Goal: Transaction & Acquisition: Download file/media

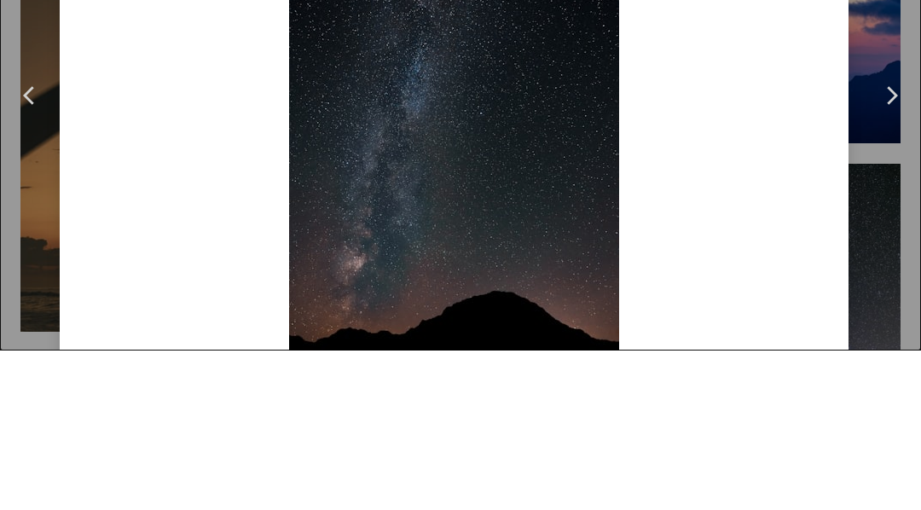
scroll to position [-2, 0]
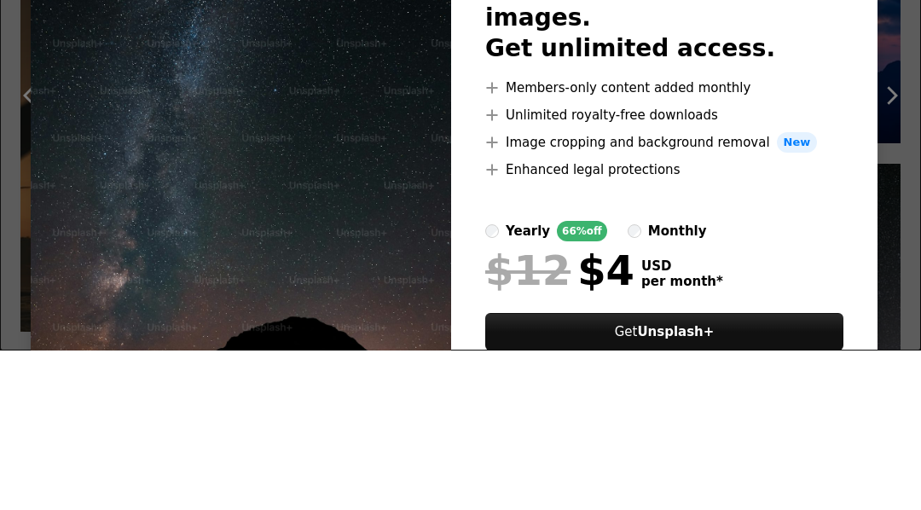
scroll to position [6640, 0]
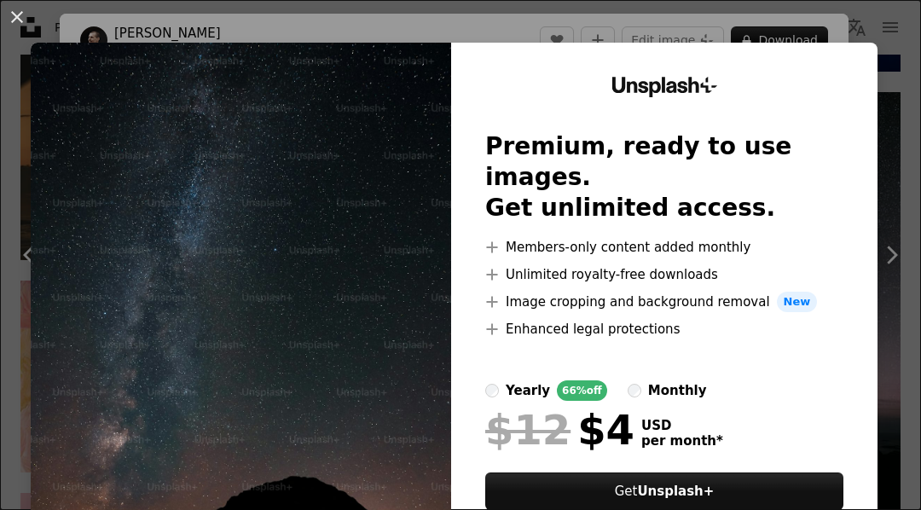
click at [12, 25] on button "An X shape" at bounding box center [17, 17] width 20 height 20
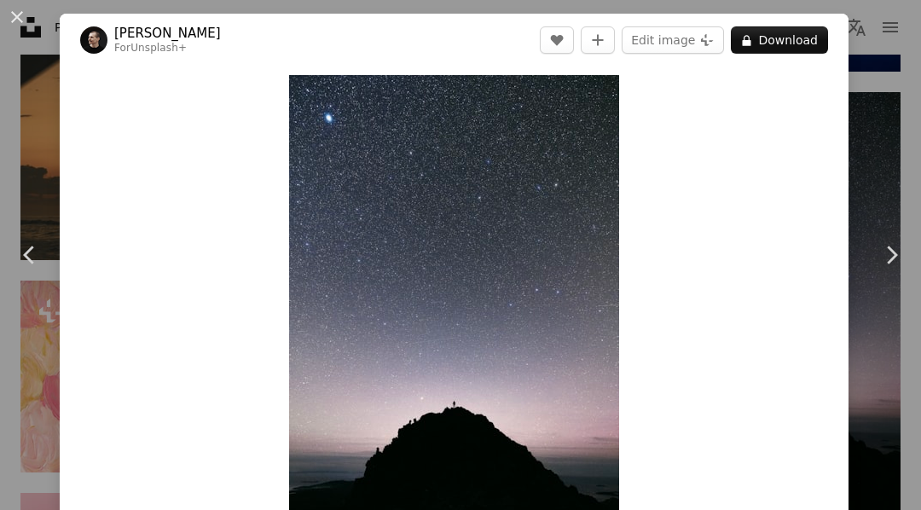
click at [3, 337] on link "Chevron left" at bounding box center [30, 255] width 60 height 164
click at [7, 22] on button "An X shape" at bounding box center [17, 17] width 20 height 20
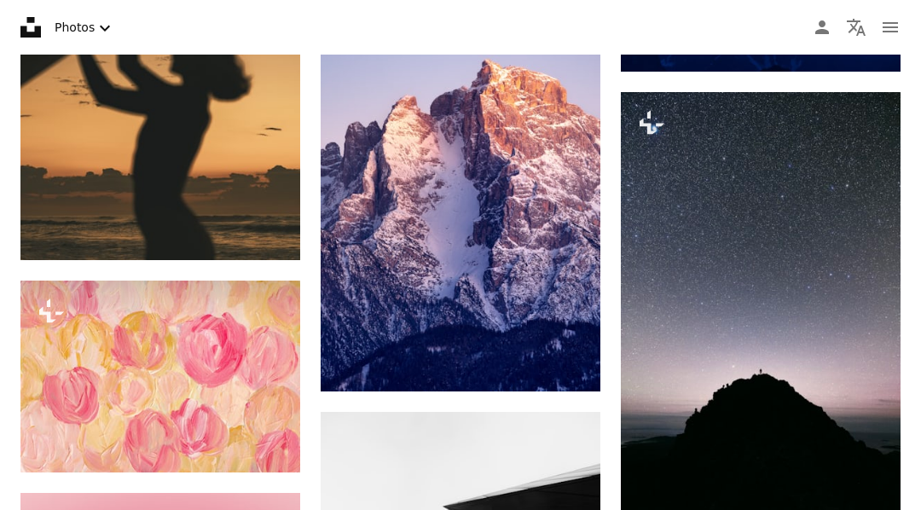
click at [8, 20] on nav "Unsplash logo Unsplash Home A photo Pen Tool A compass A stack of folders Downl…" at bounding box center [460, 27] width 921 height 55
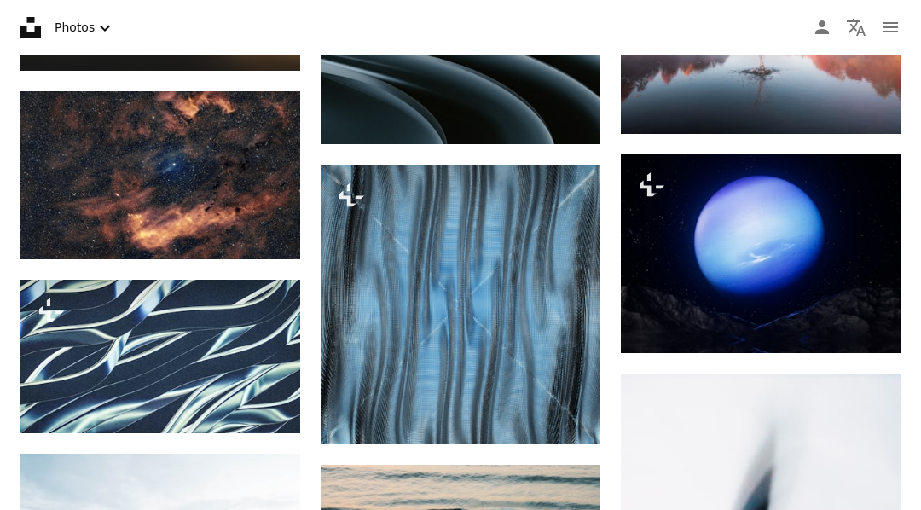
scroll to position [11775, 0]
click at [275, 259] on img at bounding box center [160, 175] width 280 height 168
click at [258, 242] on link "Arrow pointing down" at bounding box center [266, 228] width 34 height 27
click at [262, 234] on icon "Download" at bounding box center [266, 228] width 11 height 12
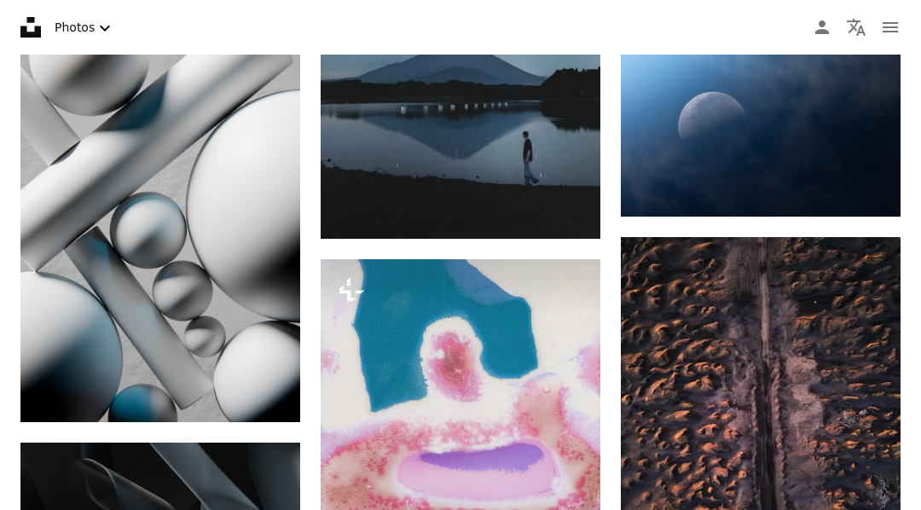
scroll to position [28268, 0]
click at [274, 405] on link "Arrow pointing down" at bounding box center [266, 391] width 34 height 27
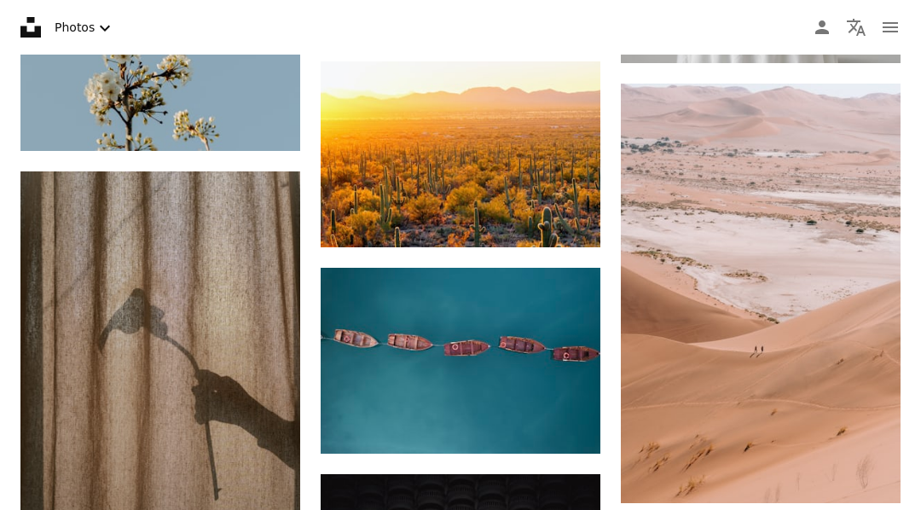
scroll to position [52973, 0]
